Goal: Communication & Community: Answer question/provide support

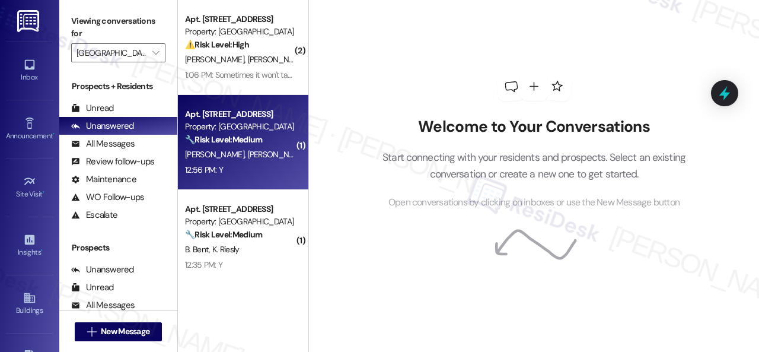
click at [257, 180] on div "Apt. [STREET_ADDRESS] Property: [GEOGRAPHIC_DATA] Central 🔧 Risk Level: Medium …" at bounding box center [243, 142] width 130 height 95
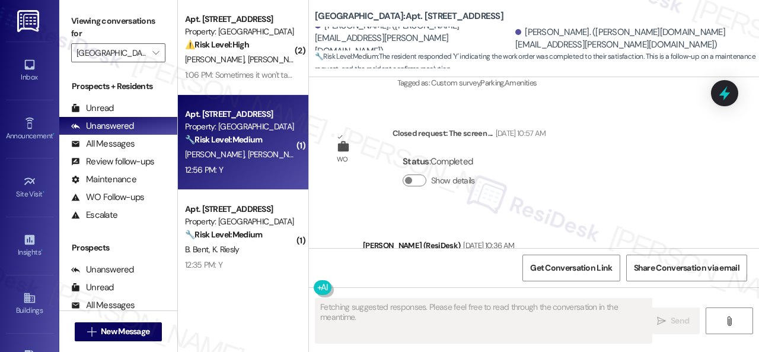
scroll to position [8230, 0]
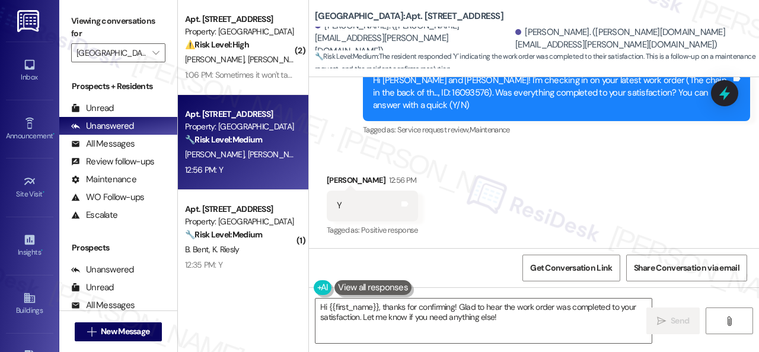
click at [359, 150] on div "Received via SMS [PERSON_NAME] 12:56 PM Y Tags and notes Tagged as: Positive re…" at bounding box center [534, 197] width 450 height 100
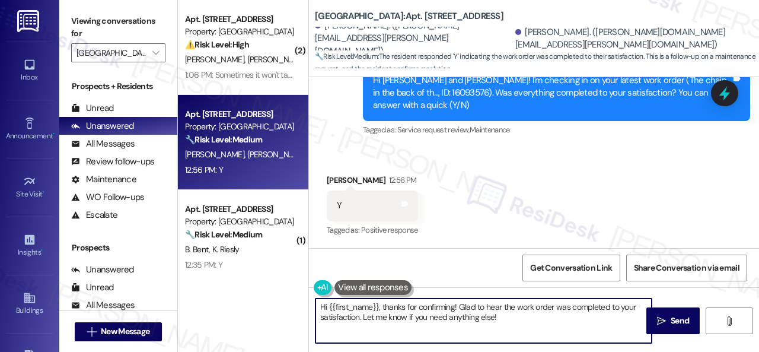
drag, startPoint x: 507, startPoint y: 320, endPoint x: 286, endPoint y: 310, distance: 221.3
click at [286, 310] on div "( 2 ) Apt. [STREET_ADDRESS] Property: [GEOGRAPHIC_DATA] Central ⚠️ Risk Level: …" at bounding box center [468, 176] width 581 height 352
paste textarea "Glad to hear that everything is all set! If {{property}} met your expectations,…"
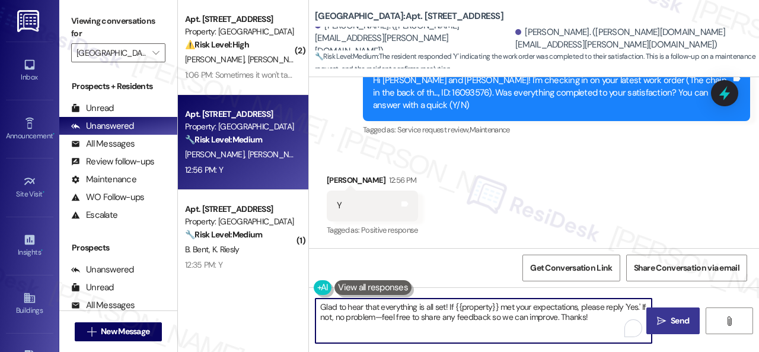
type textarea "Glad to hear that everything is all set! If {{property}} met your expectations,…"
click at [673, 322] on span "Send" at bounding box center [679, 320] width 18 height 12
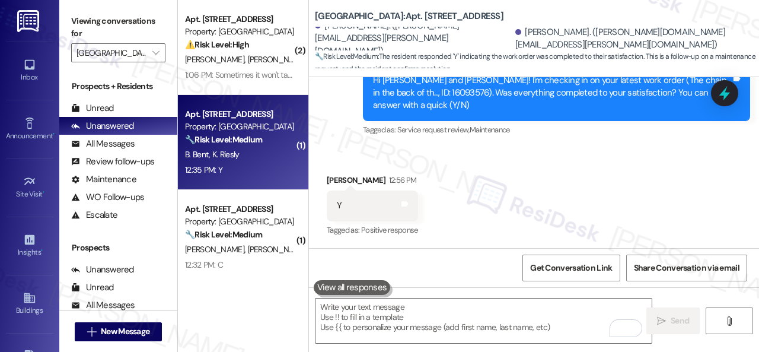
click at [264, 165] on div "12:35 PM: Y 12:35 PM: Y" at bounding box center [240, 169] width 112 height 15
type textarea "Fetching suggested responses. Please feel free to read through the conversation…"
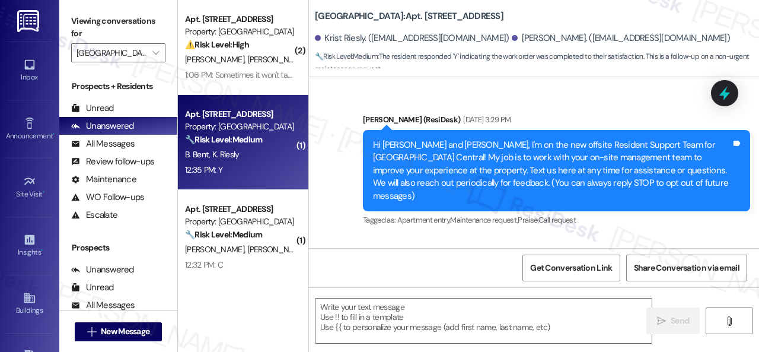
type textarea "Fetching suggested responses. Please feel free to read through the conversation…"
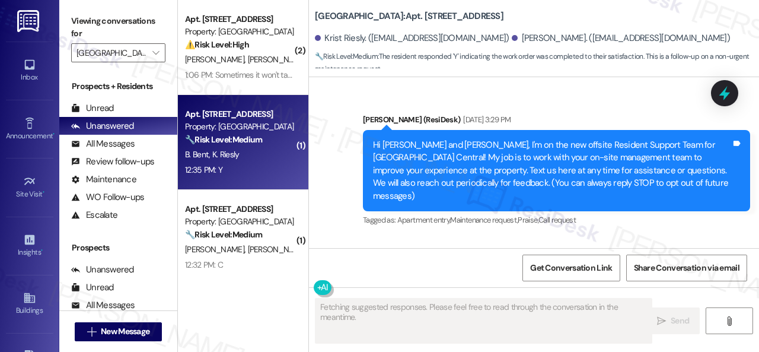
scroll to position [12599, 0]
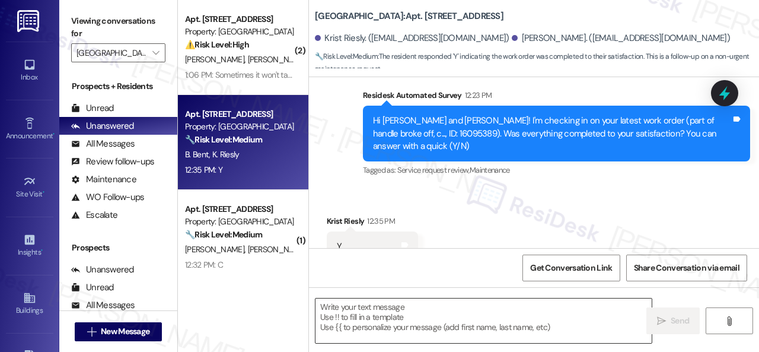
click at [408, 309] on textarea at bounding box center [483, 320] width 336 height 44
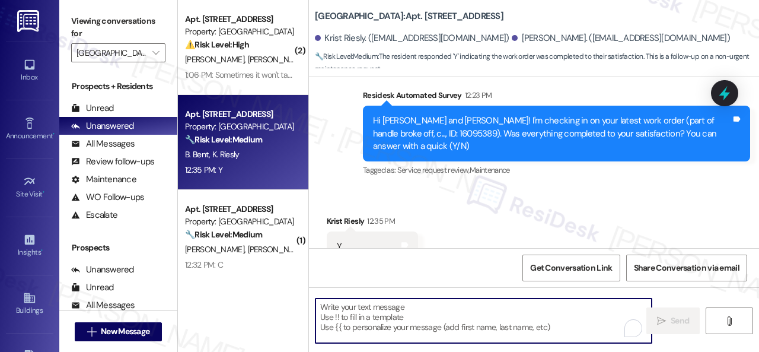
paste textarea "Glad to hear that everything is all set! If {{property}} met your expectations,…"
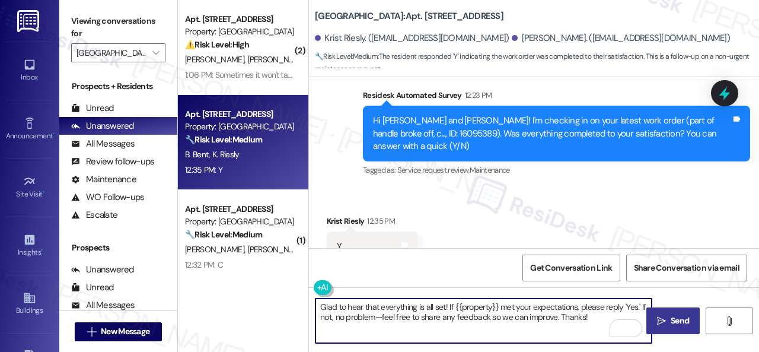
type textarea "Glad to hear that everything is all set! If {{property}} met your expectations,…"
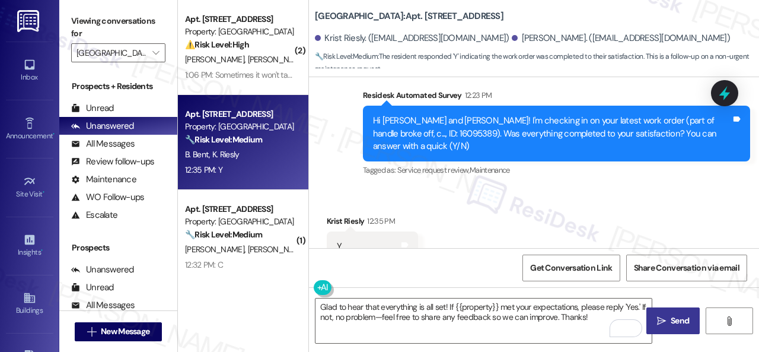
click at [678, 321] on span "Send" at bounding box center [679, 320] width 18 height 12
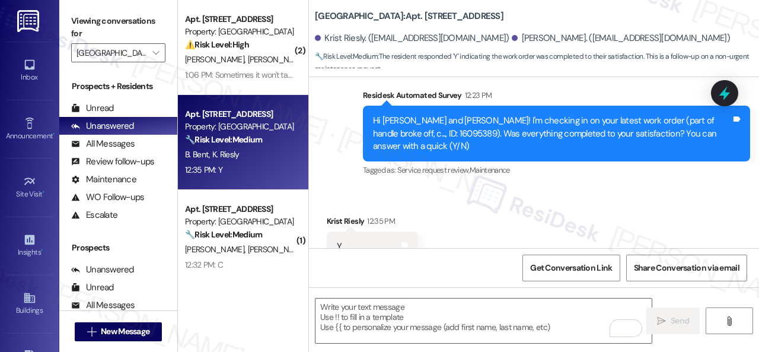
scroll to position [12599, 0]
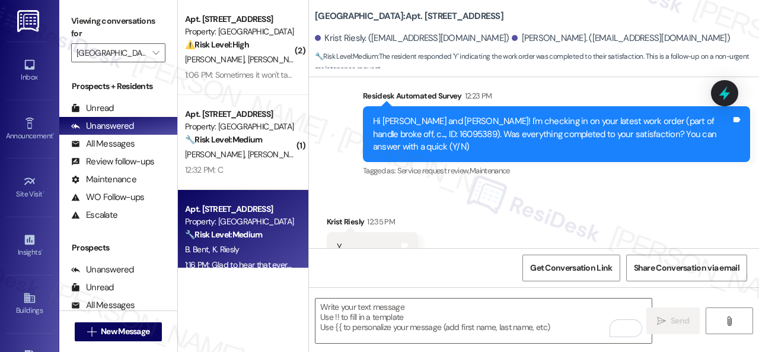
click at [268, 162] on div "12:32 PM: C 12:32 PM: C" at bounding box center [240, 169] width 112 height 15
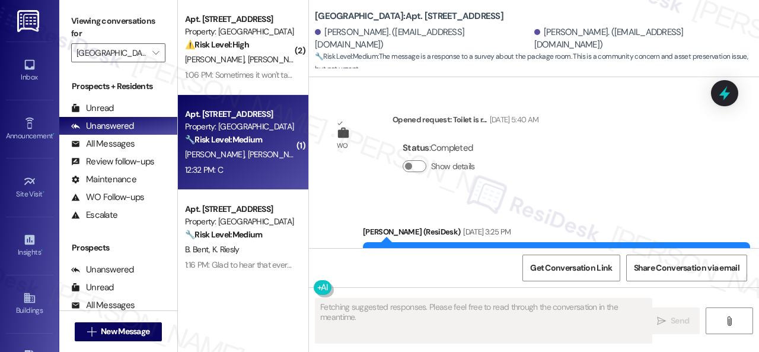
scroll to position [18253, 0]
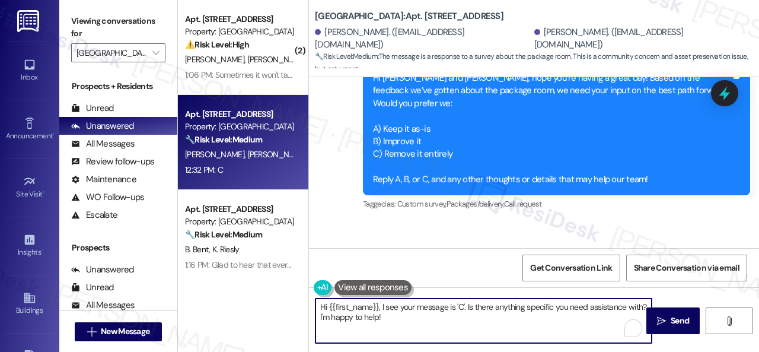
drag, startPoint x: 407, startPoint y: 320, endPoint x: 270, endPoint y: 290, distance: 140.7
click at [270, 290] on div "( 2 ) Apt. [STREET_ADDRESS] Property: [GEOGRAPHIC_DATA] Central ⚠️ Risk Level: …" at bounding box center [468, 176] width 581 height 352
paste textarea "Thank you for sharing your feedback. We appreciate it. Enjoy your day"
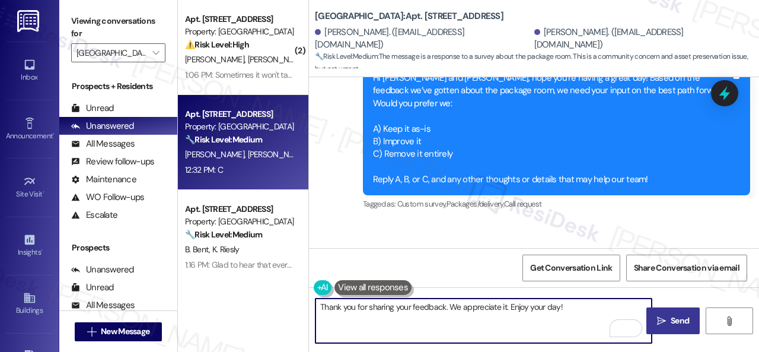
type textarea "Thank you for sharing your feedback. We appreciate it. Enjoy your day!"
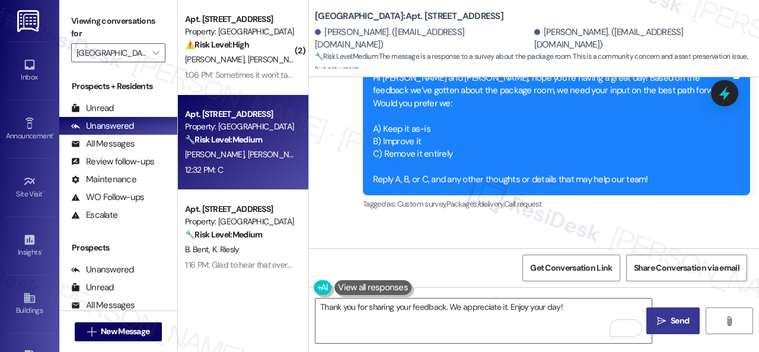
click at [658, 313] on button " Send" at bounding box center [672, 320] width 53 height 27
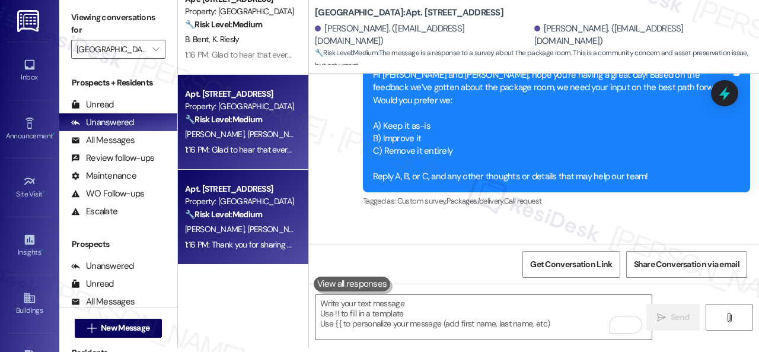
scroll to position [0, 0]
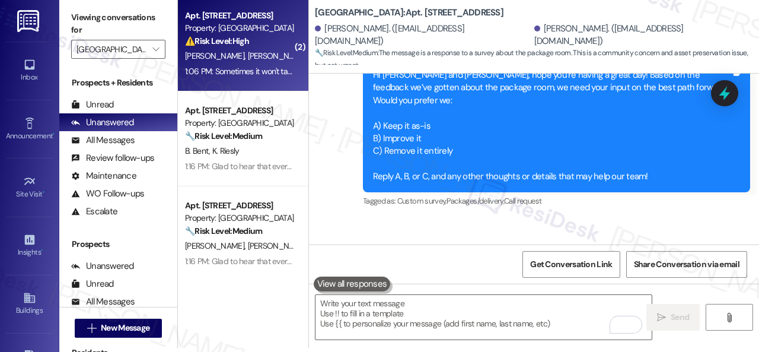
click at [269, 66] on div "1:06 PM: Sometimes it won't take my code to get in and oftentimes the package i…" at bounding box center [404, 71] width 438 height 11
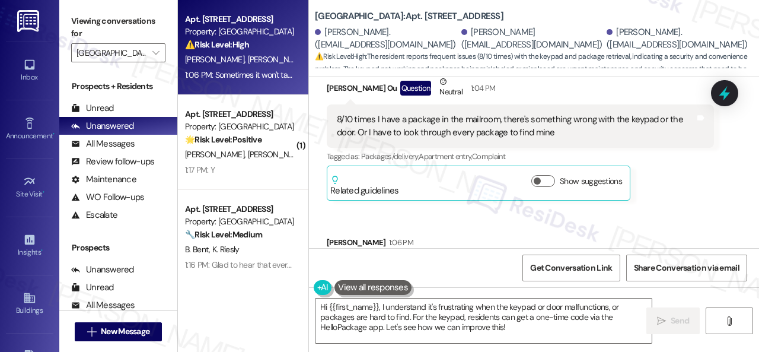
scroll to position [1420, 0]
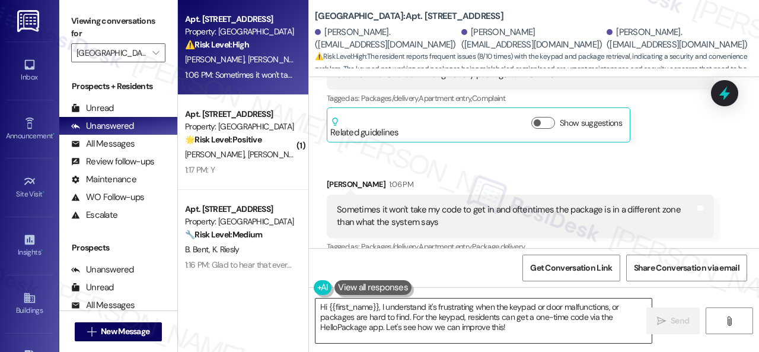
click at [391, 315] on textarea "Hi {{first_name}}, I understand it's frustrating when the keypad or door malfun…" at bounding box center [483, 320] width 336 height 44
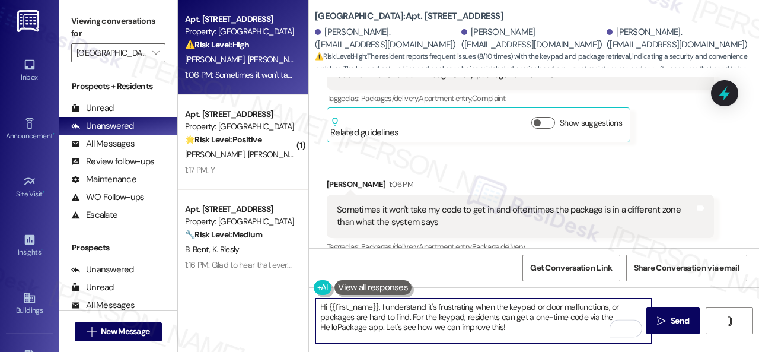
click at [328, 305] on textarea "Hi {{first_name}}, I understand it's frustrating when the keypad or door malfun…" at bounding box center [483, 320] width 336 height 44
click at [329, 306] on textarea "Hi {{first_name}}, I understand it's frustrating when the keypad or door malfun…" at bounding box center [483, 320] width 336 height 44
paste textarea "Thank you for sharing your feedback. We appreciate it. Enjoy your day"
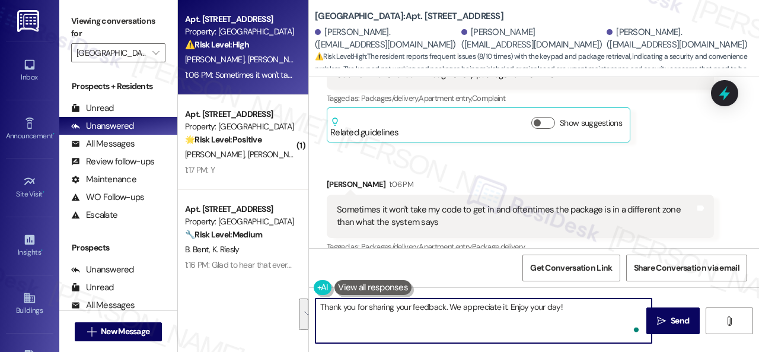
drag, startPoint x: 318, startPoint y: 306, endPoint x: 557, endPoint y: 335, distance: 241.2
drag, startPoint x: 368, startPoint y: 305, endPoint x: 444, endPoint y: 304, distance: 76.5
click at [444, 304] on textarea "Thank you for sharing your feedback. We appreciate it. Enjoy your day!" at bounding box center [483, 320] width 336 height 44
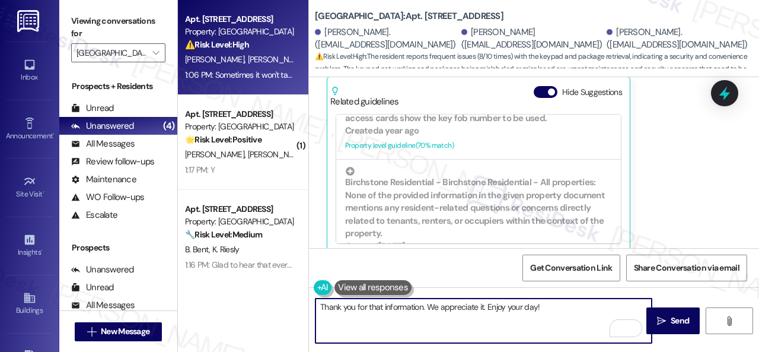
scroll to position [4, 0]
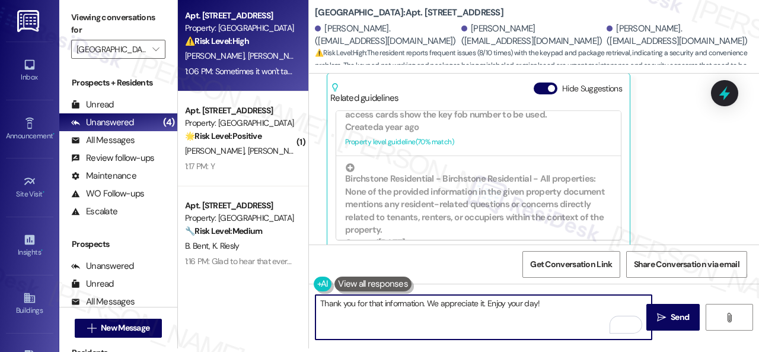
click at [570, 299] on textarea "Thank you for that information. We appreciate it. Enjoy your day!" at bounding box center [483, 317] width 336 height 44
type textarea "Thank you for that information. We appreciate it. Enjoy your day!"
click at [660, 318] on icon "" at bounding box center [661, 316] width 9 height 9
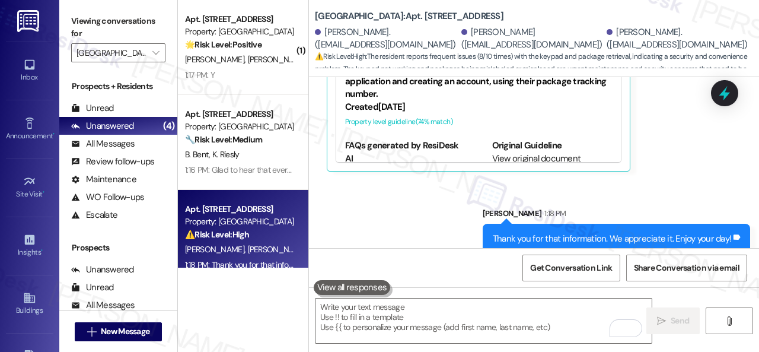
scroll to position [1681, 0]
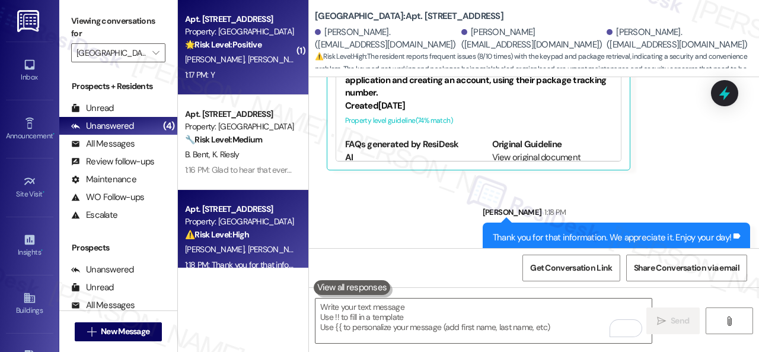
click at [238, 68] on div "1:17 PM: Y 1:17 PM: Y" at bounding box center [240, 75] width 112 height 15
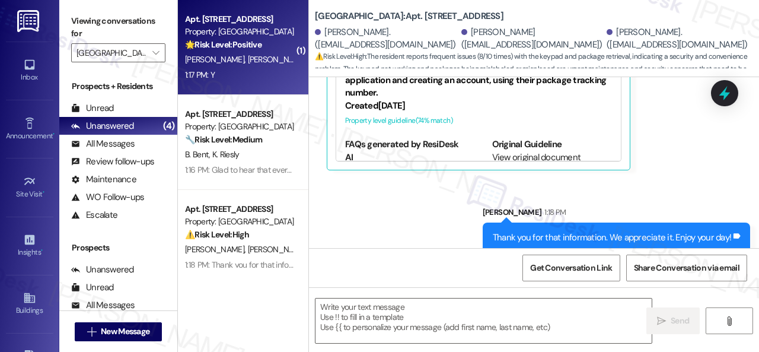
type textarea "Fetching suggested responses. Please feel free to read through the conversation…"
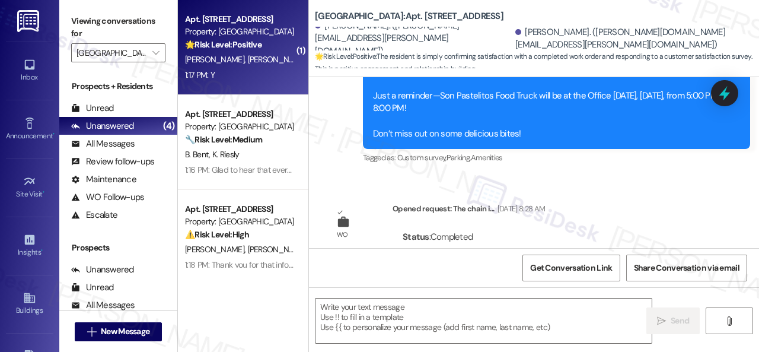
scroll to position [8443, 0]
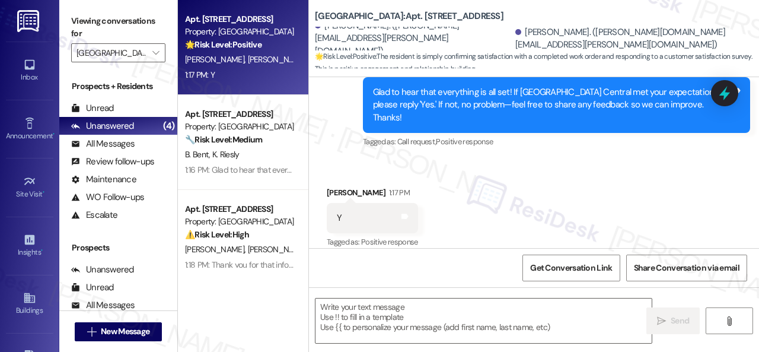
type textarea "Fetching suggested responses. Please feel free to read through the conversation…"
click at [343, 161] on div "Received via SMS [PERSON_NAME] 1:17 PM Y Tags and notes Tagged as: Positive res…" at bounding box center [534, 209] width 450 height 100
click at [371, 309] on textarea at bounding box center [483, 320] width 336 height 44
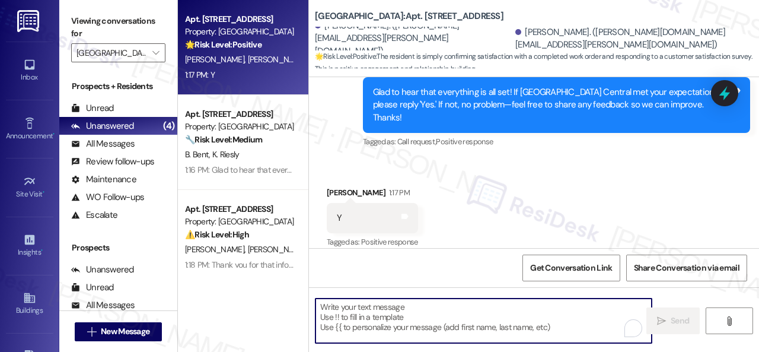
paste textarea "I'm glad you are satisfied with your home. Have you written a review for us bef…"
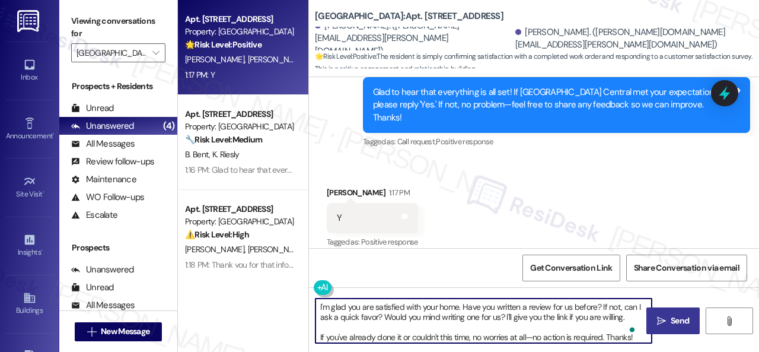
type textarea "I'm glad you are satisfied with your home. Have you written a review for us bef…"
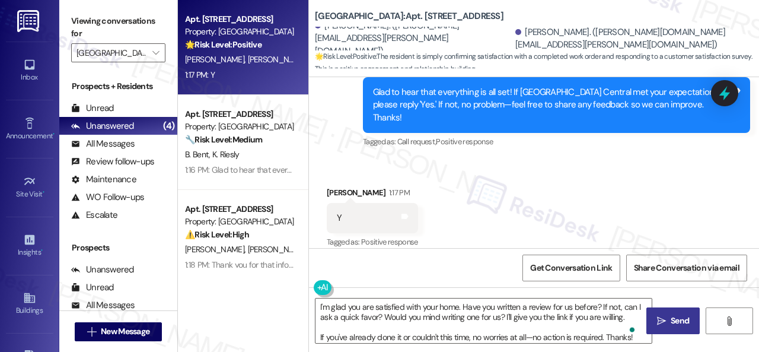
click at [662, 320] on icon "" at bounding box center [661, 320] width 9 height 9
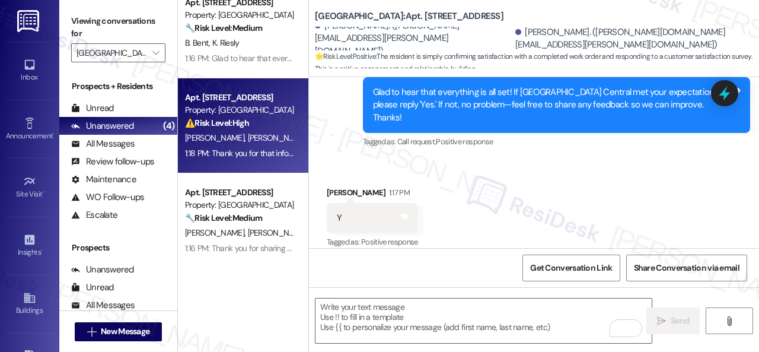
scroll to position [0, 0]
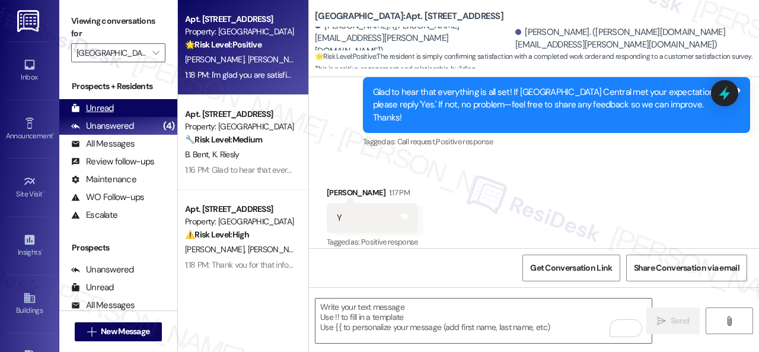
click at [104, 108] on div "Unread" at bounding box center [92, 108] width 43 height 12
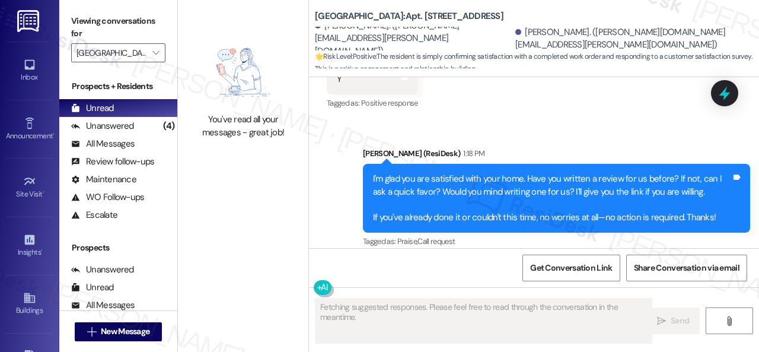
scroll to position [4, 0]
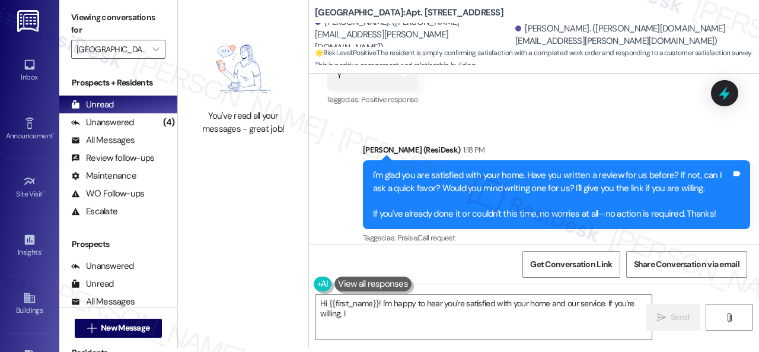
type textarea "Hi {{first_name}}! I'm happy to hear you're satisfied with your home and our se…"
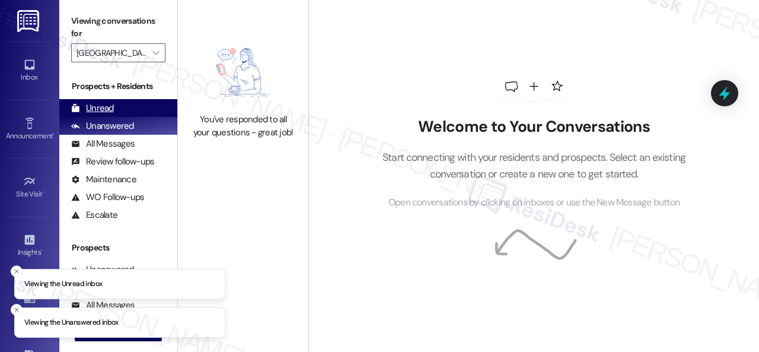
click at [108, 102] on div "Unread" at bounding box center [92, 108] width 43 height 12
